Goal: Task Accomplishment & Management: Complete application form

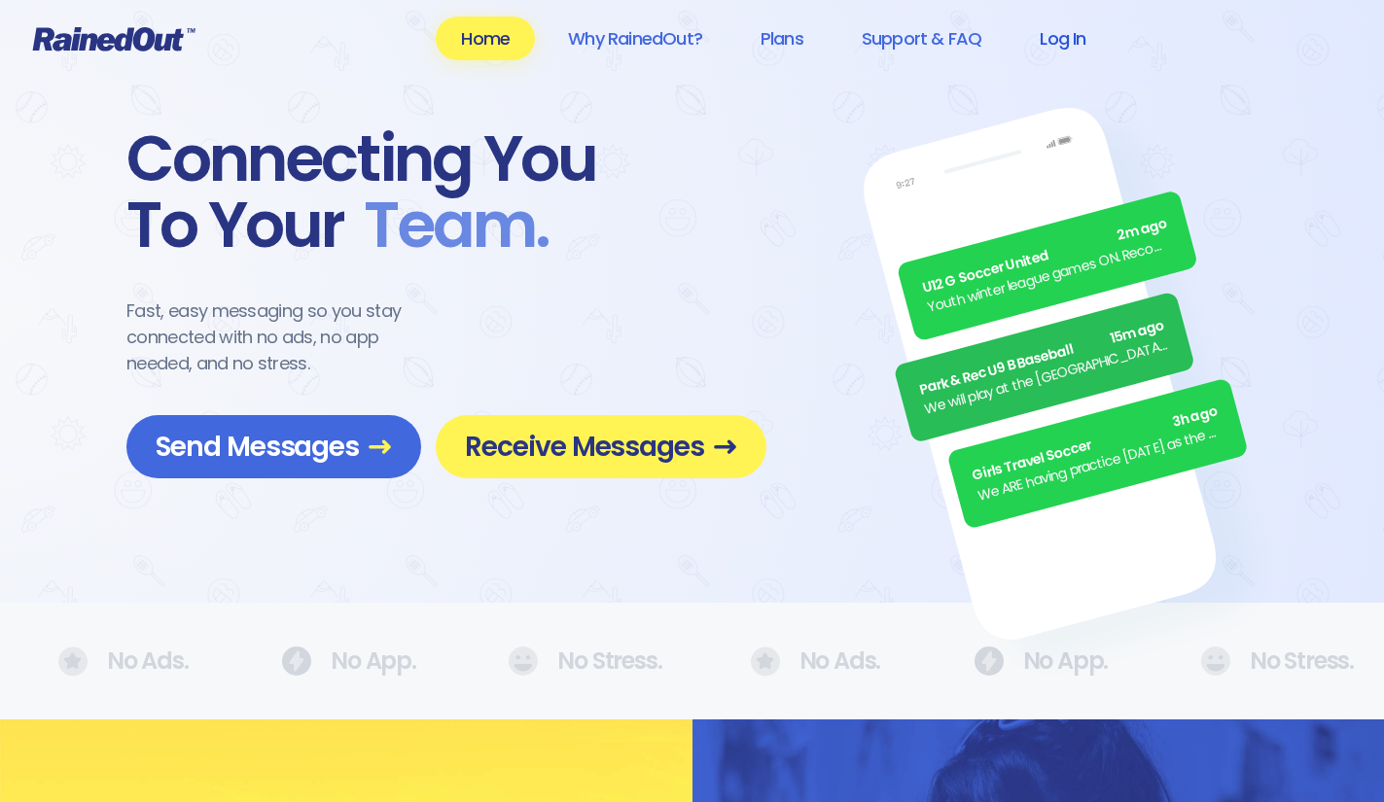
click at [1081, 41] on link "Log In" at bounding box center [1062, 39] width 96 height 44
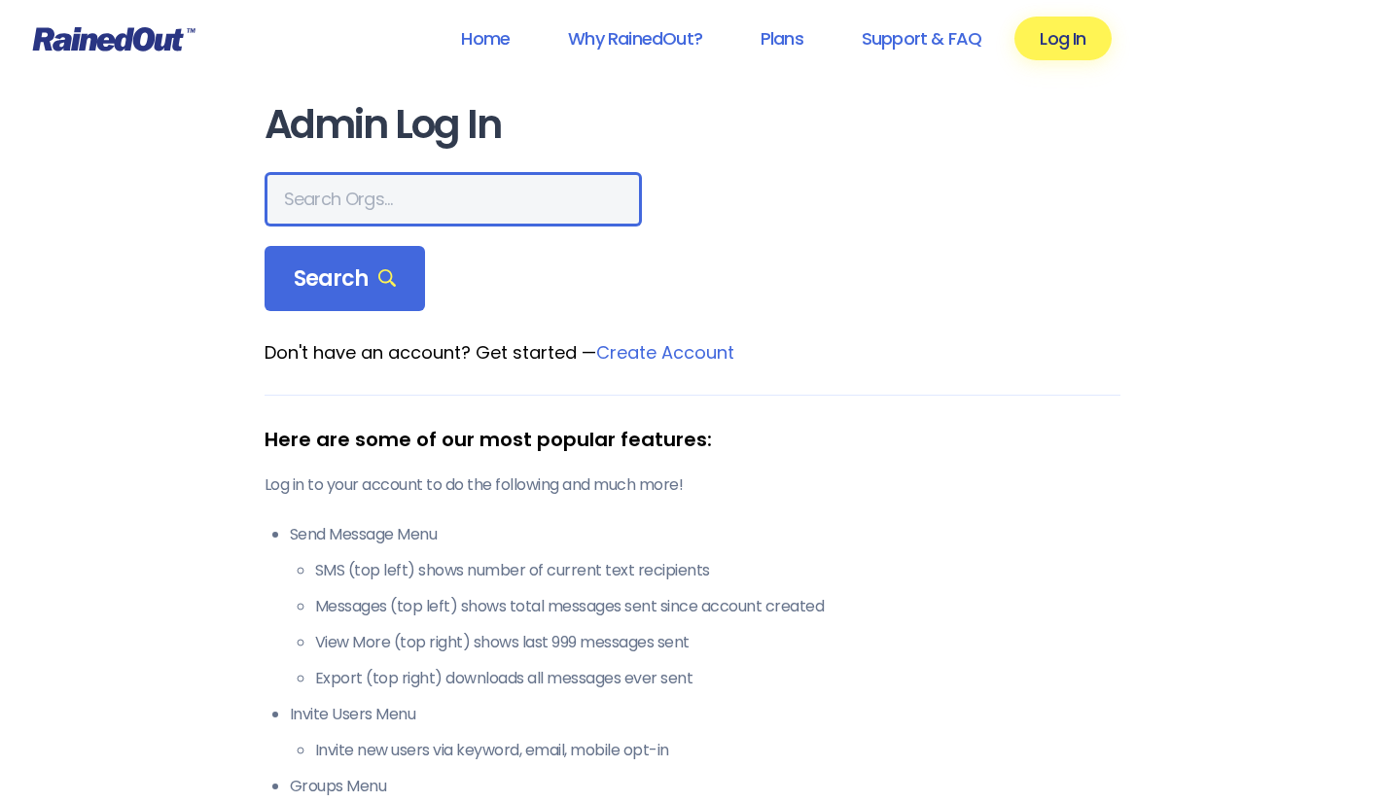
click at [413, 201] on input "text" at bounding box center [453, 199] width 377 height 54
type input "[GEOGRAPHIC_DATA]"
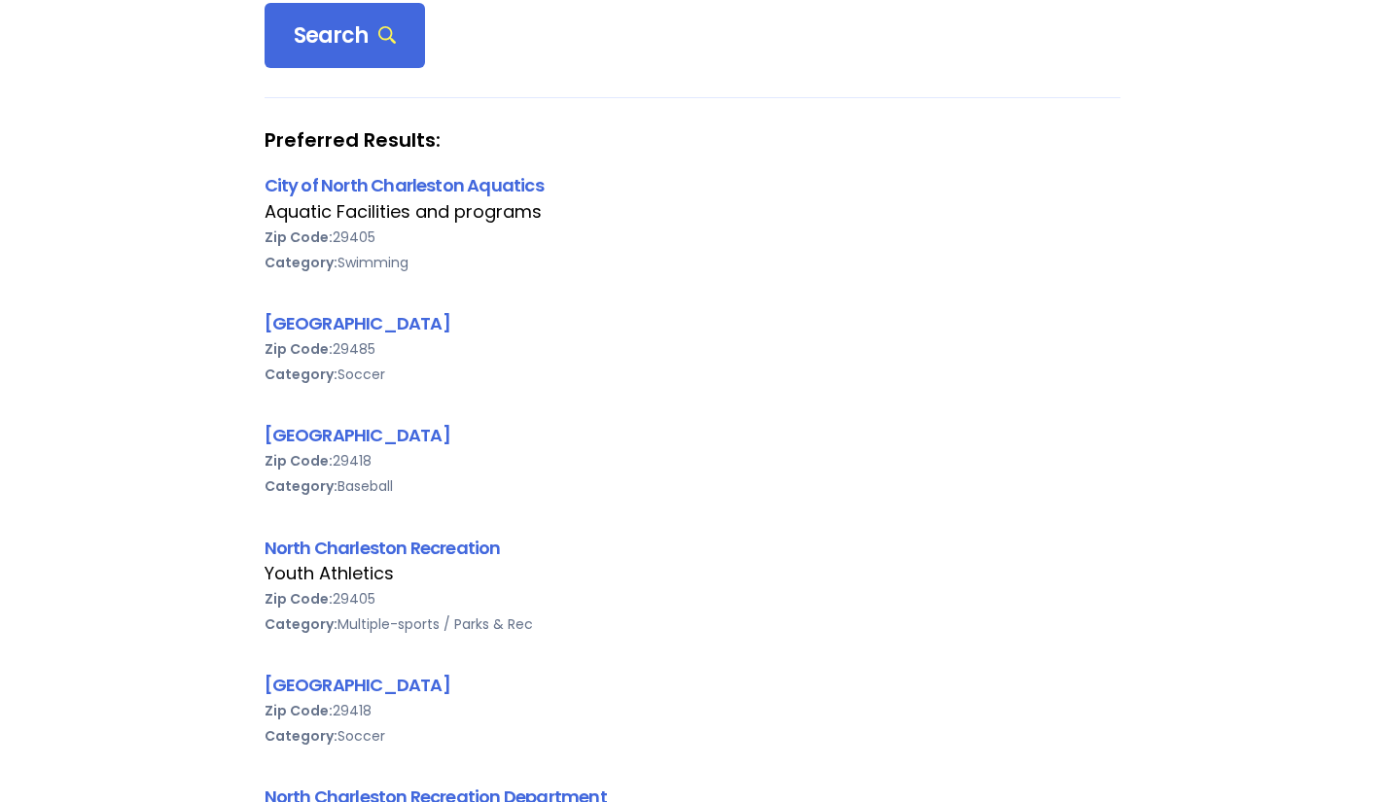
scroll to position [244, 0]
click at [420, 540] on link "North Charleston Recreation" at bounding box center [383, 547] width 236 height 24
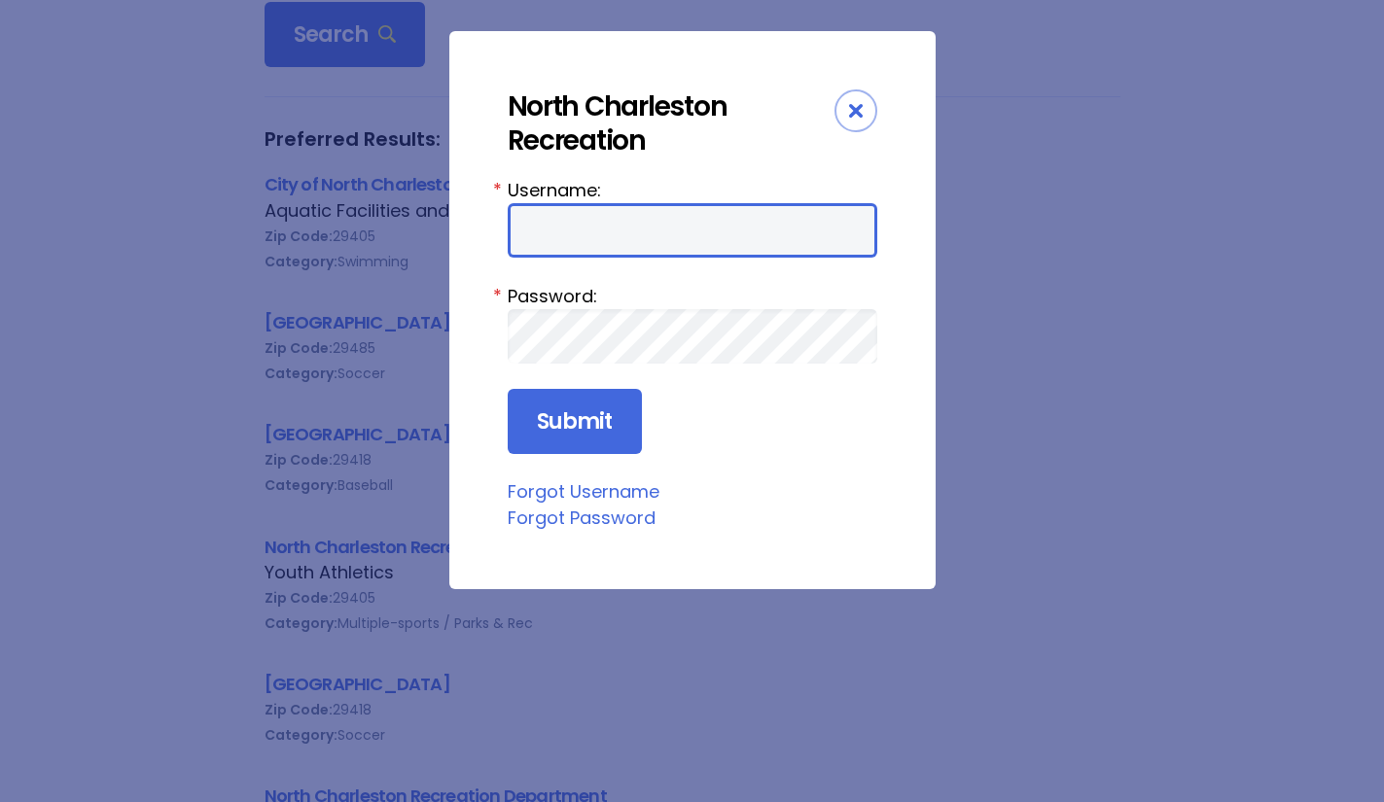
click at [660, 217] on input "Username:" at bounding box center [693, 230] width 370 height 54
type input "ncrd"
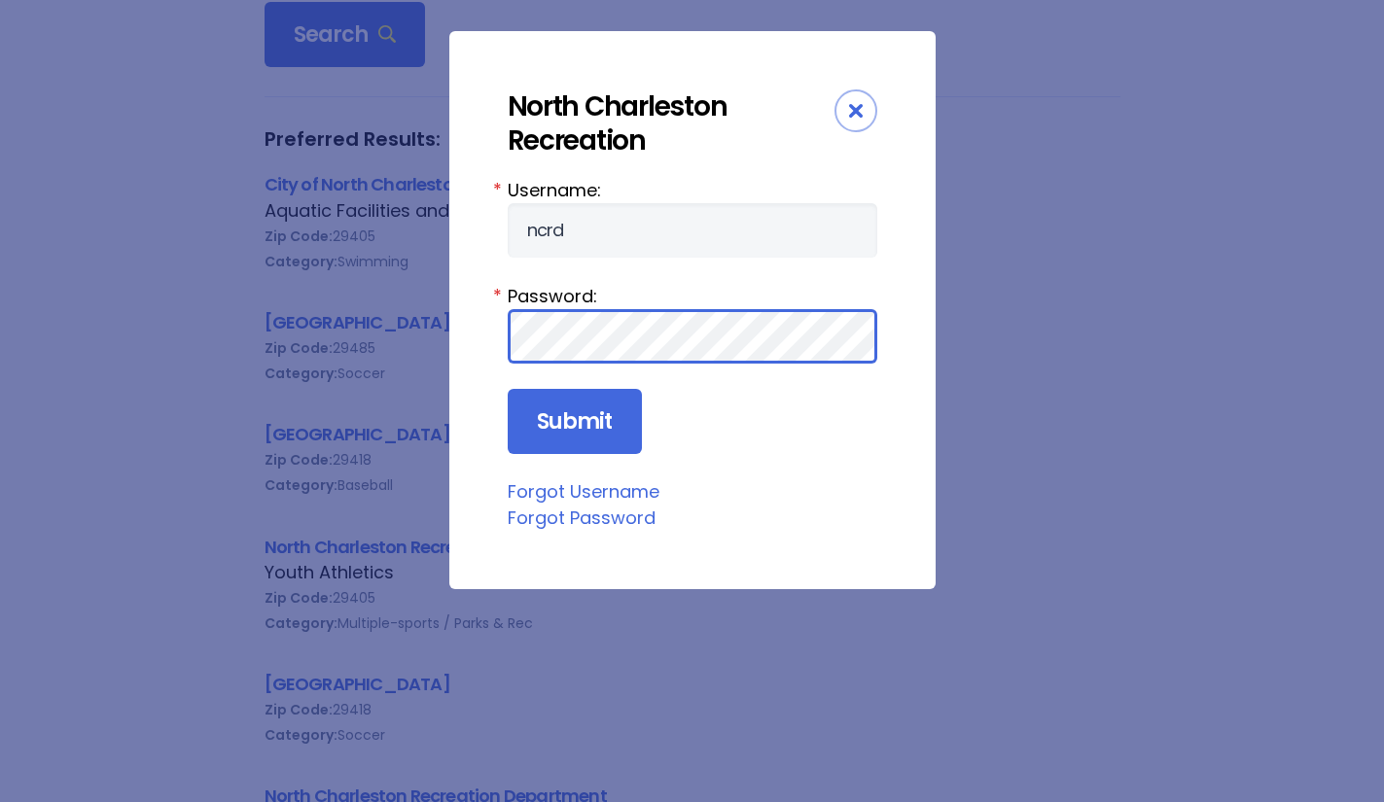
click at [508, 389] on input "Submit" at bounding box center [575, 422] width 134 height 66
